Goal: Information Seeking & Learning: Learn about a topic

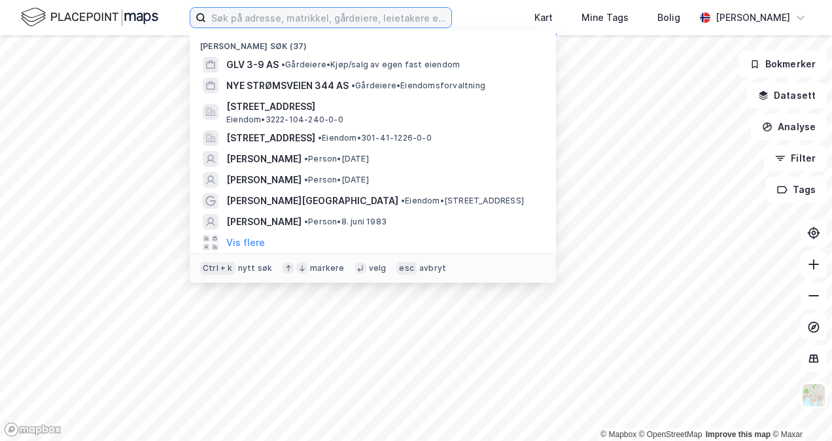
click at [302, 18] on input at bounding box center [328, 18] width 245 height 20
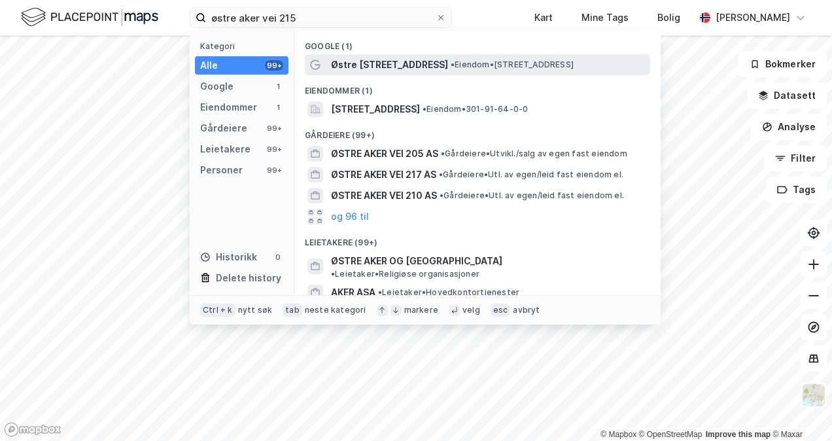
click at [402, 65] on span "Østre [STREET_ADDRESS]" at bounding box center [389, 65] width 117 height 16
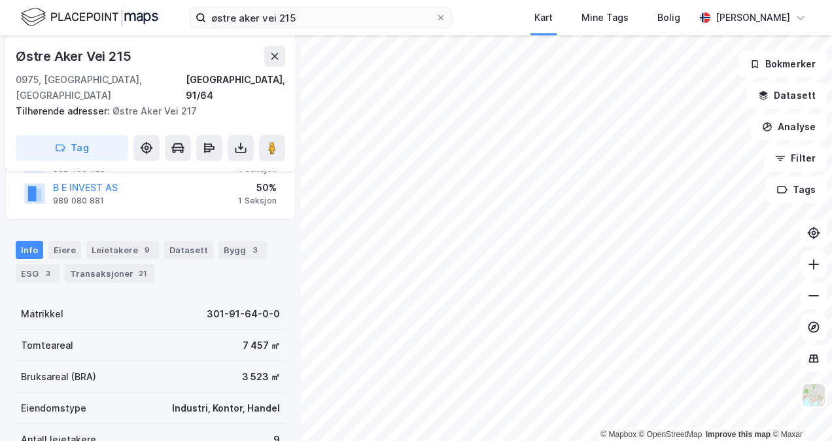
scroll to position [166, 0]
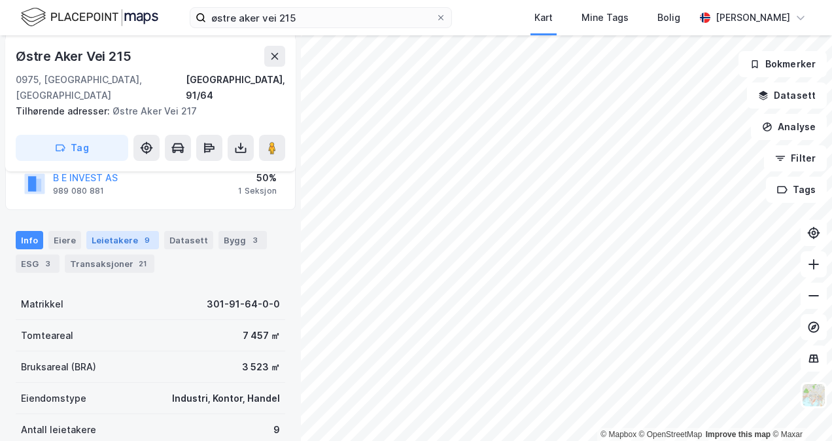
click at [127, 231] on div "Leietakere 9" at bounding box center [122, 240] width 73 height 18
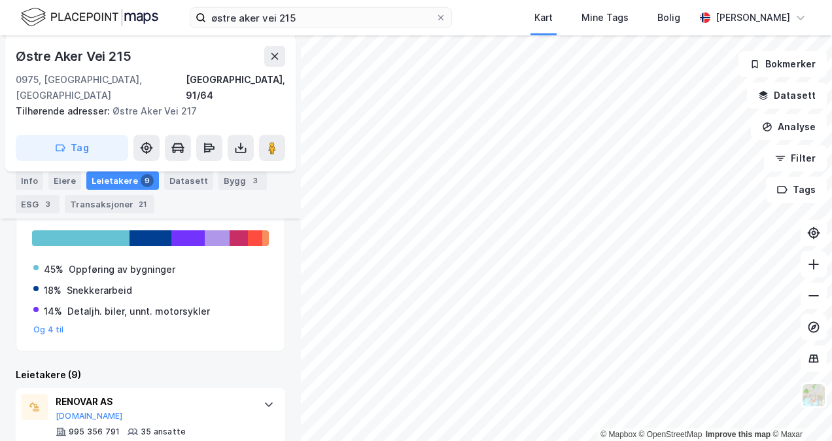
scroll to position [291, 0]
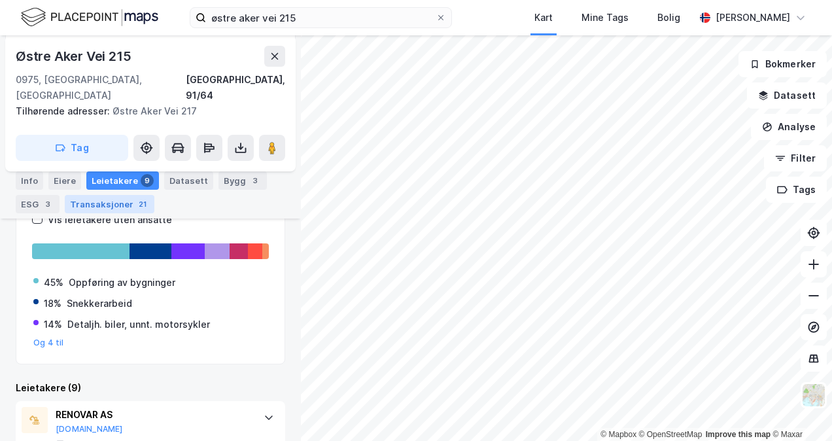
click at [103, 201] on div "Transaksjoner 21" at bounding box center [110, 204] width 90 height 18
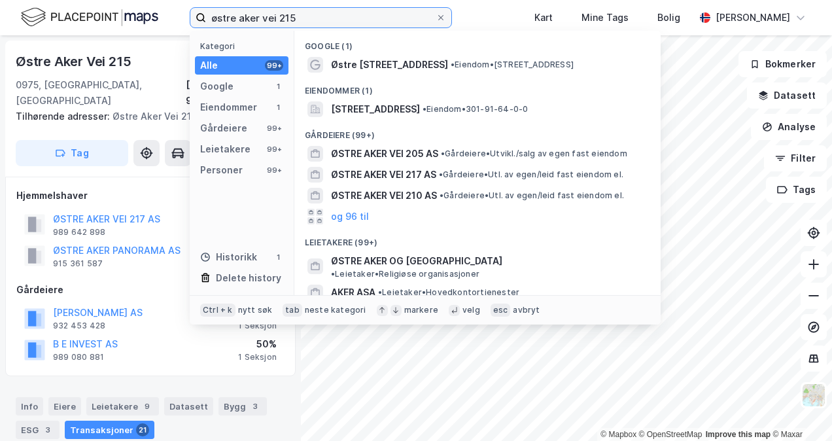
click at [318, 13] on input "østre aker vei 215" at bounding box center [321, 18] width 230 height 20
type input "ø"
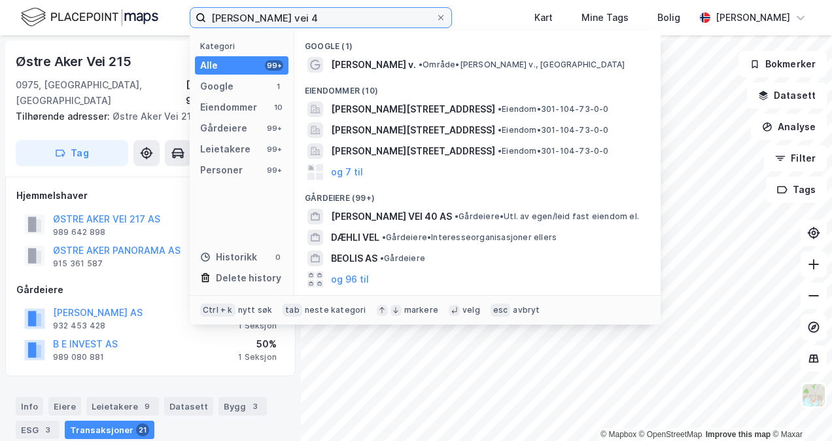
type input "[PERSON_NAME] vei 4"
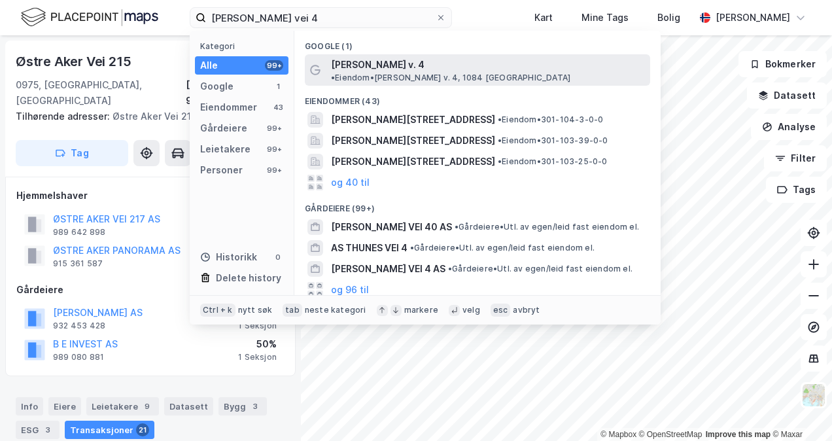
click at [374, 61] on span "[PERSON_NAME] v. 4" at bounding box center [378, 65] width 94 height 16
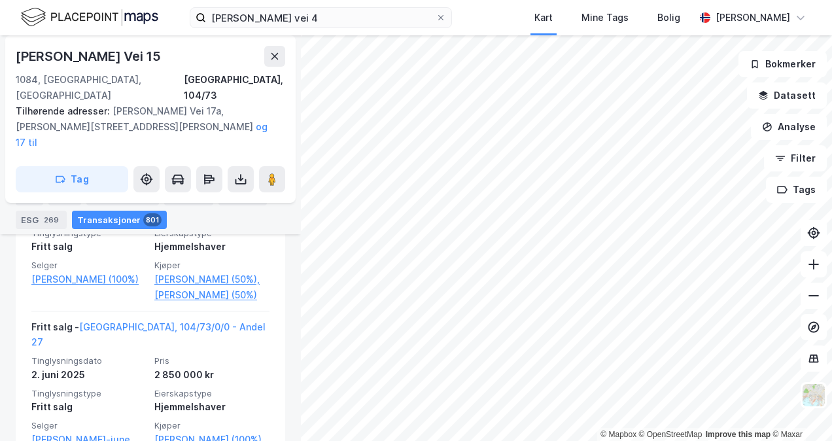
scroll to position [647, 0]
click at [317, 19] on input "[PERSON_NAME] vei 4" at bounding box center [321, 18] width 230 height 20
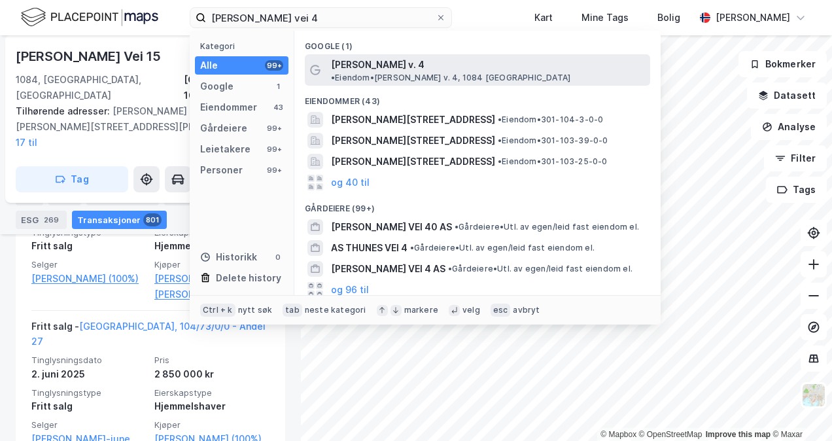
click at [387, 59] on span "[PERSON_NAME] v. 4" at bounding box center [378, 65] width 94 height 16
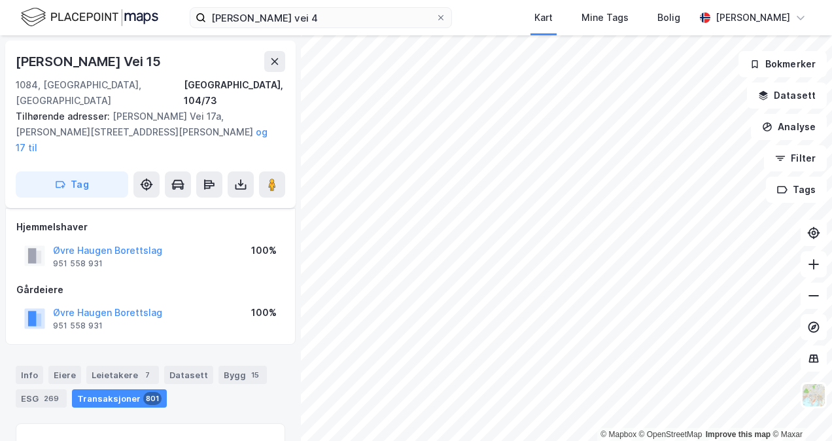
scroll to position [196, 0]
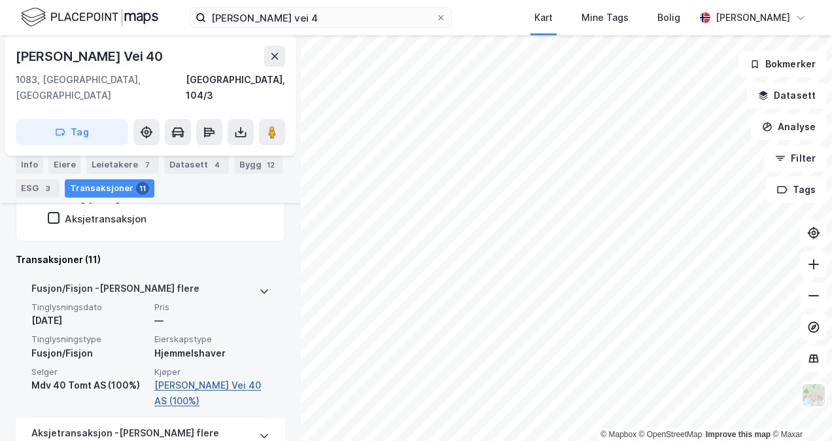
scroll to position [332, 0]
click at [173, 378] on link "[PERSON_NAME] Vei 40 AS (100%)" at bounding box center [211, 393] width 115 height 31
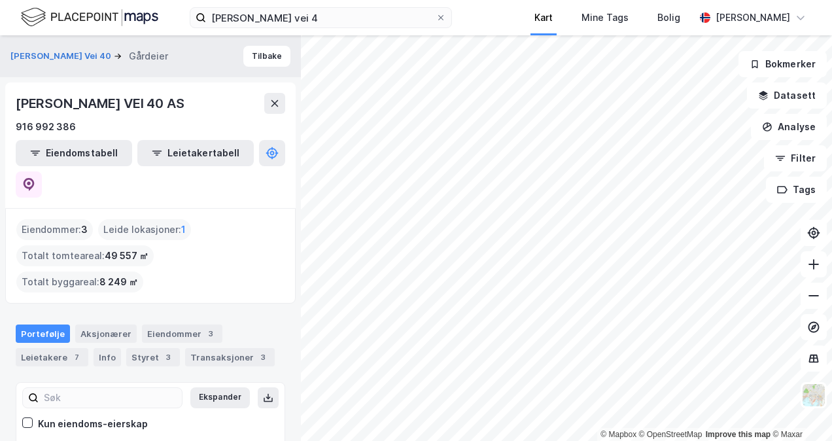
click at [548, 30] on div "[PERSON_NAME] vei 4 Kart Mine Tags [PERSON_NAME] © Mapbox © OpenStreetMap Impro…" at bounding box center [416, 220] width 832 height 441
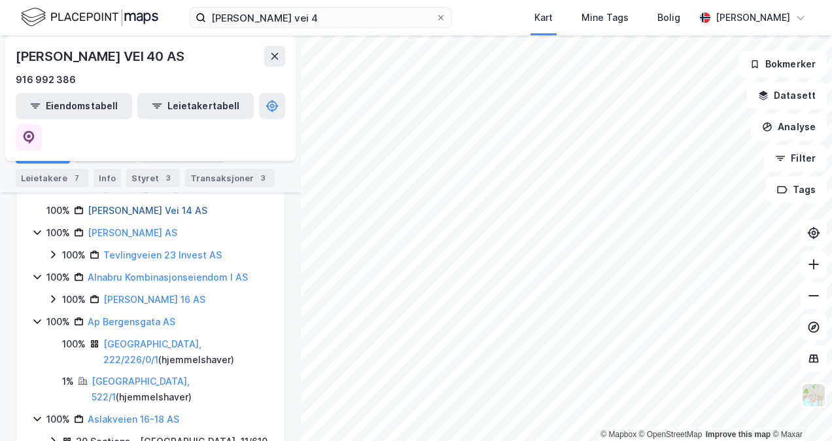
scroll to position [482, 0]
